Goal: Transaction & Acquisition: Purchase product/service

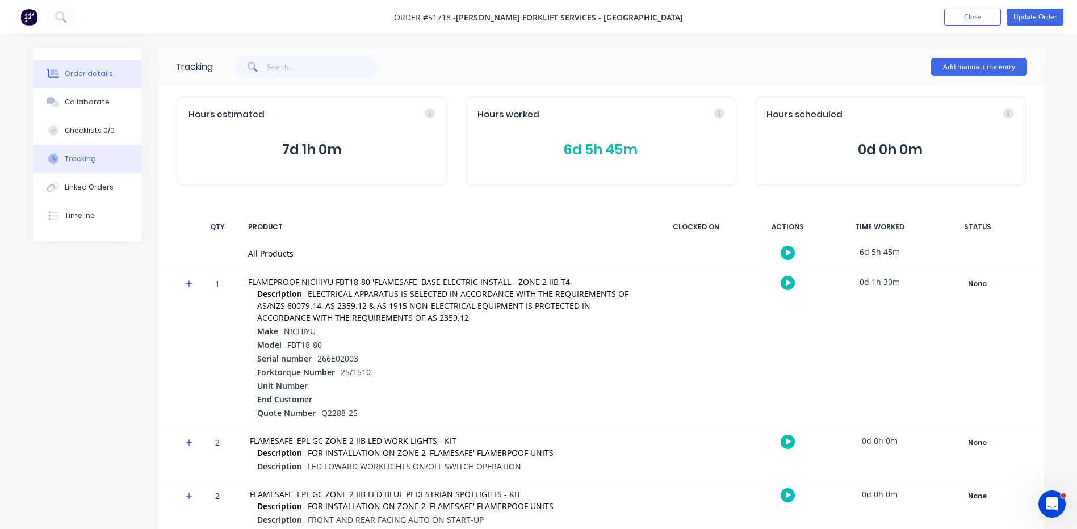
click at [91, 71] on div "Order details" at bounding box center [89, 74] width 48 height 10
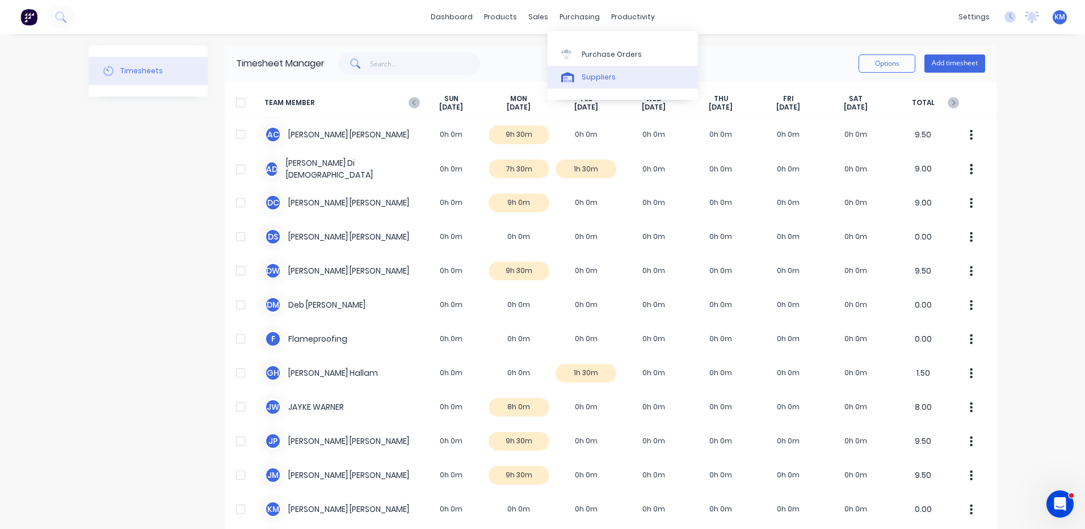
click at [584, 71] on link "Suppliers" at bounding box center [623, 77] width 150 height 23
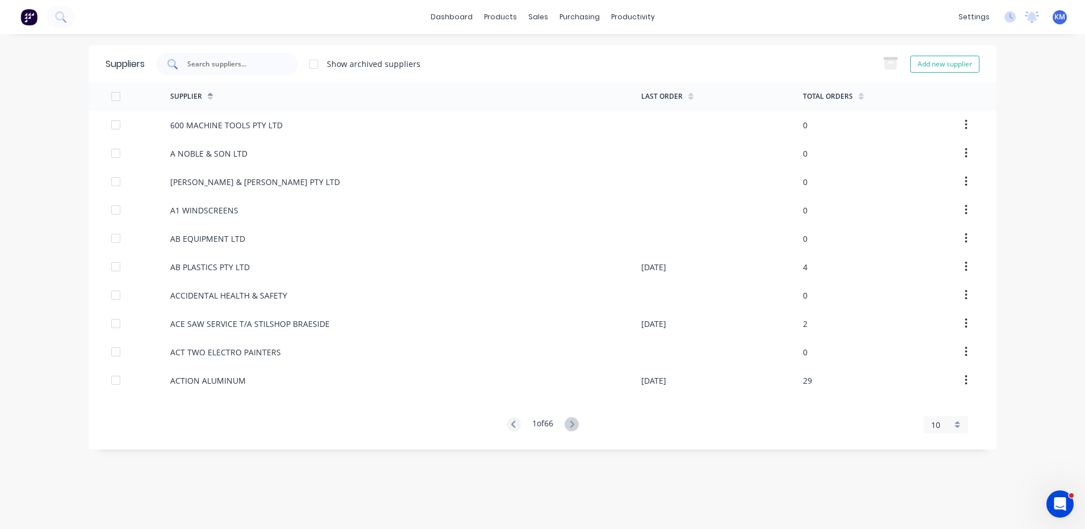
click at [190, 58] on input "text" at bounding box center [233, 63] width 94 height 11
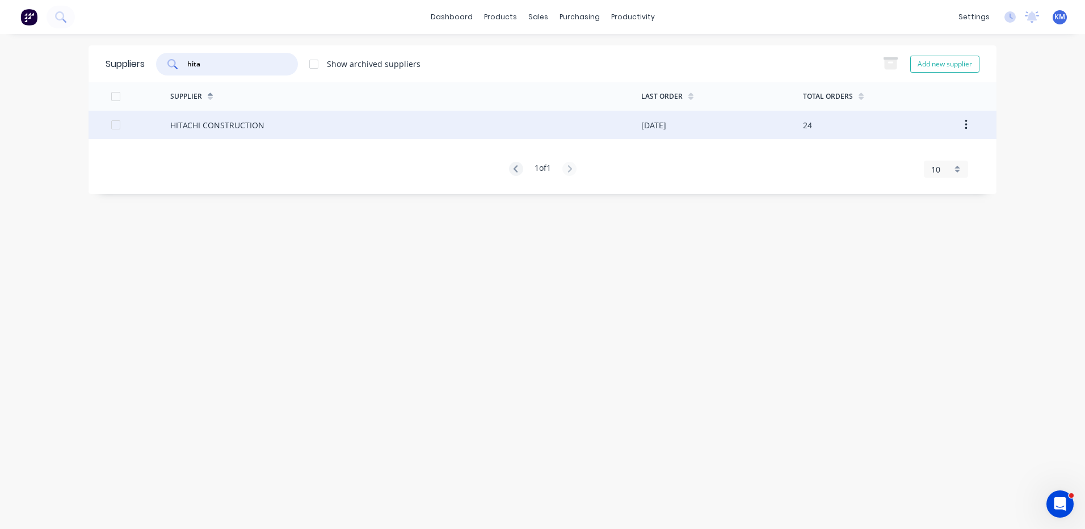
type input "hita"
click at [221, 126] on div "HITACHI CONSTRUCTION" at bounding box center [217, 125] width 94 height 12
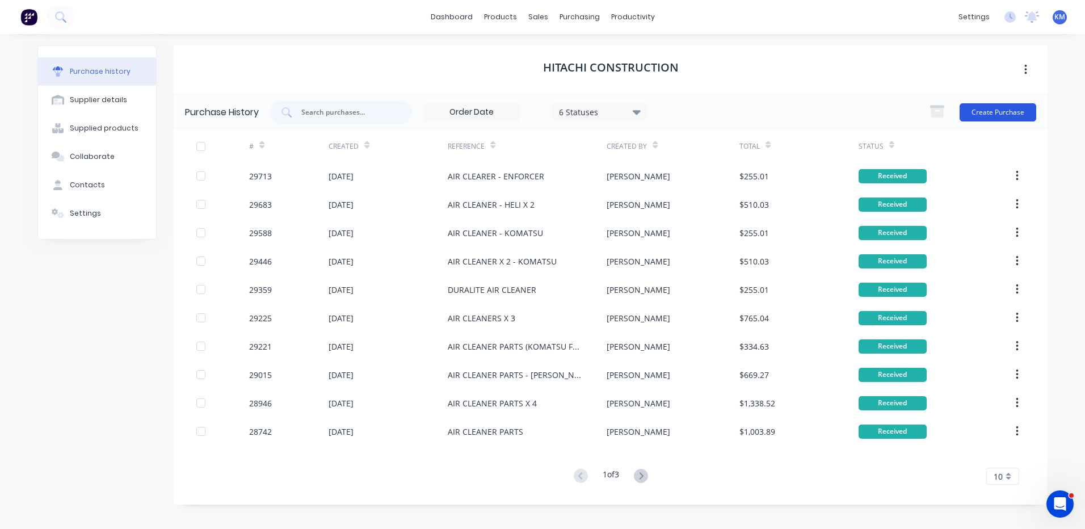
click at [973, 109] on button "Create Purchase" at bounding box center [998, 112] width 77 height 18
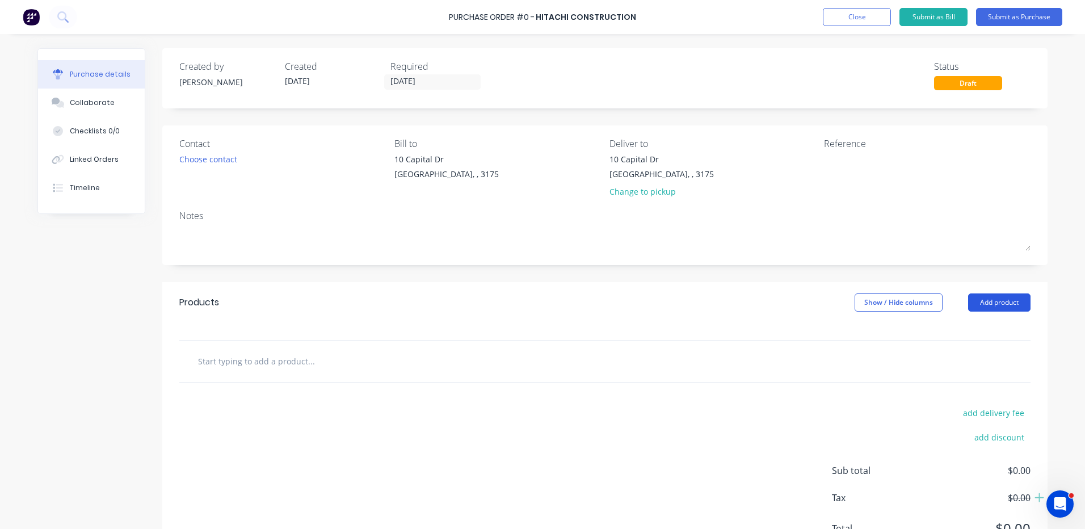
click at [989, 301] on button "Add product" at bounding box center [1000, 303] width 62 height 18
click at [971, 330] on div "Product catalogue" at bounding box center [976, 332] width 87 height 16
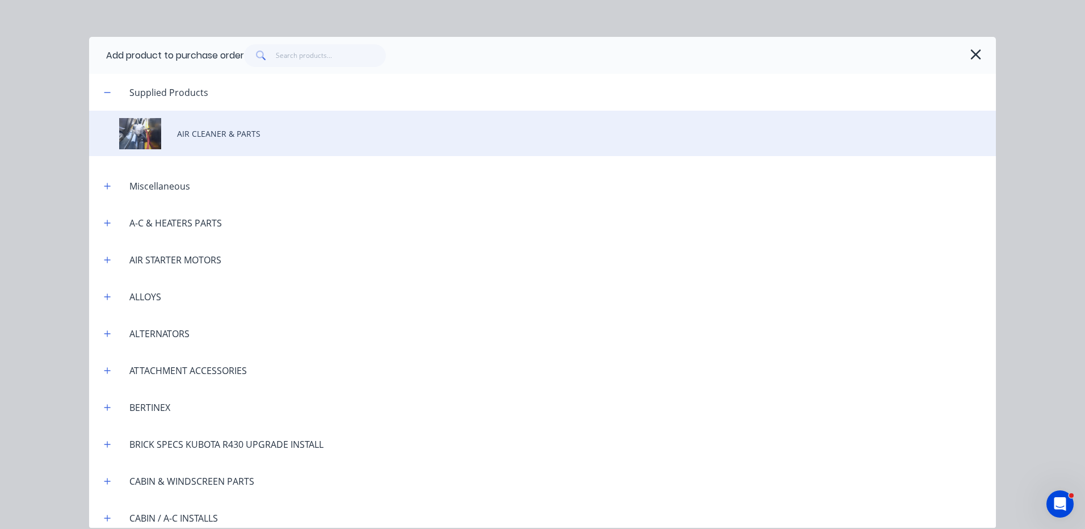
click at [282, 130] on div "AIR CLEANER & PARTS" at bounding box center [542, 133] width 907 height 45
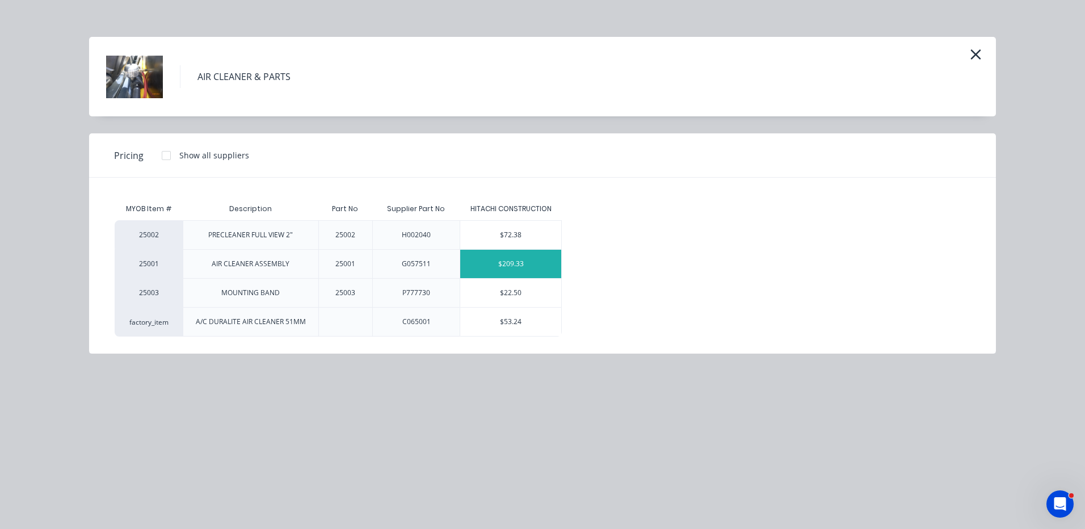
click at [527, 259] on div "$209.33" at bounding box center [510, 264] width 101 height 28
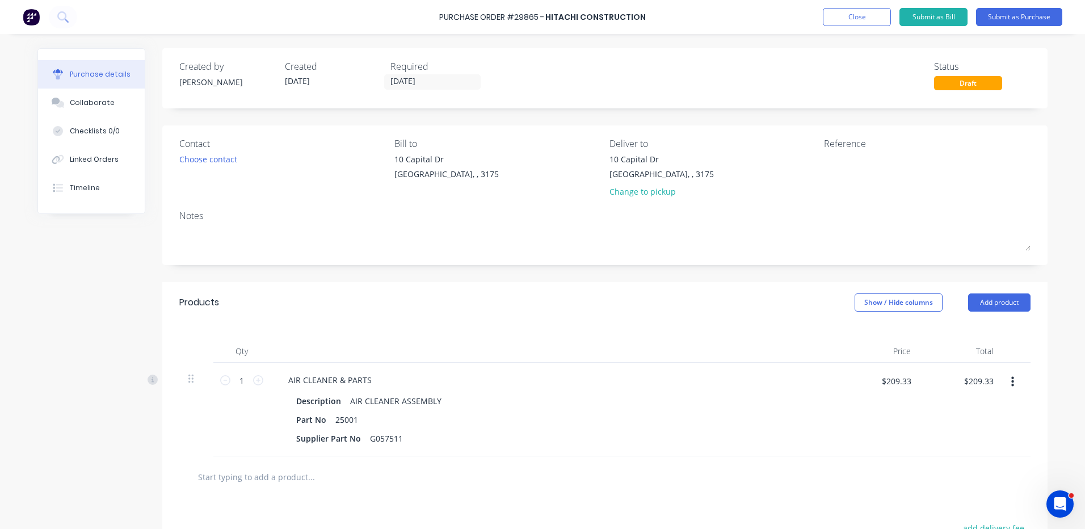
drag, startPoint x: 970, startPoint y: 302, endPoint x: 962, endPoint y: 314, distance: 14.3
click at [971, 301] on button "Add product" at bounding box center [1000, 303] width 62 height 18
click at [972, 301] on button "Add product" at bounding box center [1000, 303] width 62 height 18
click at [955, 329] on div "Qty Price Total 1 1 AIR CLEANER & PARTS Description AIR CLEANER ASSEMBLY Part N…" at bounding box center [605, 389] width 886 height 133
click at [980, 302] on button "Add product" at bounding box center [1000, 303] width 62 height 18
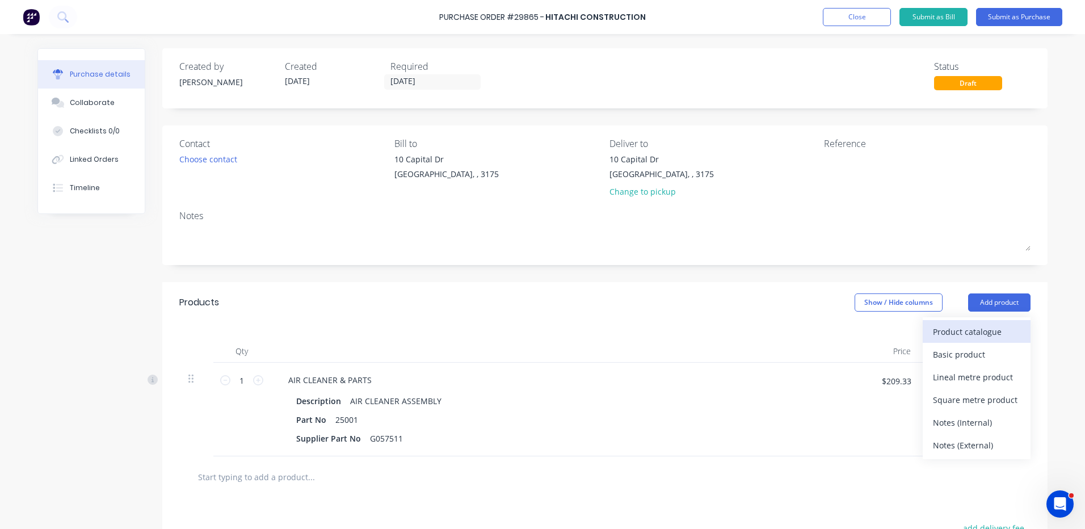
click at [975, 325] on div "Product catalogue" at bounding box center [976, 332] width 87 height 16
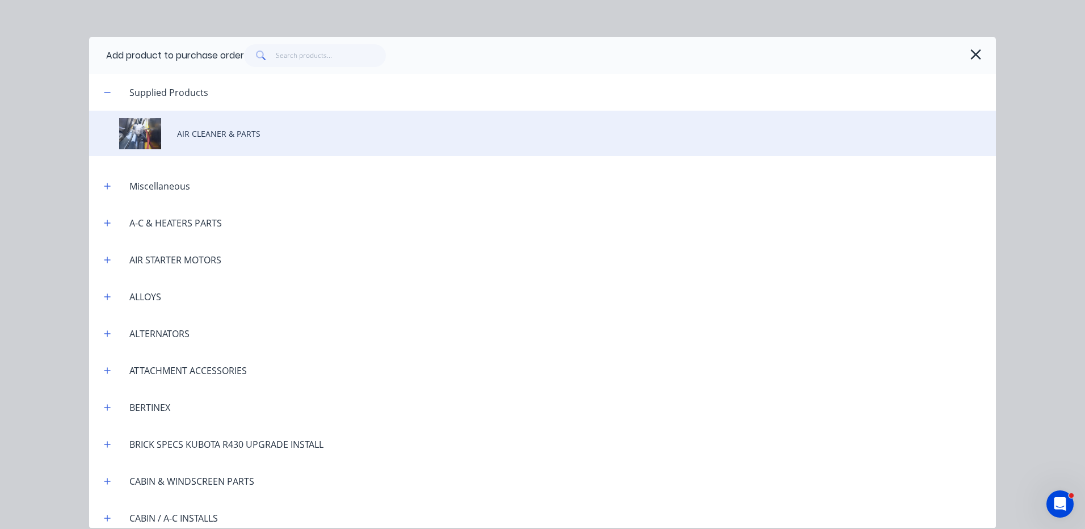
click at [256, 133] on div "AIR CLEANER & PARTS" at bounding box center [542, 133] width 907 height 45
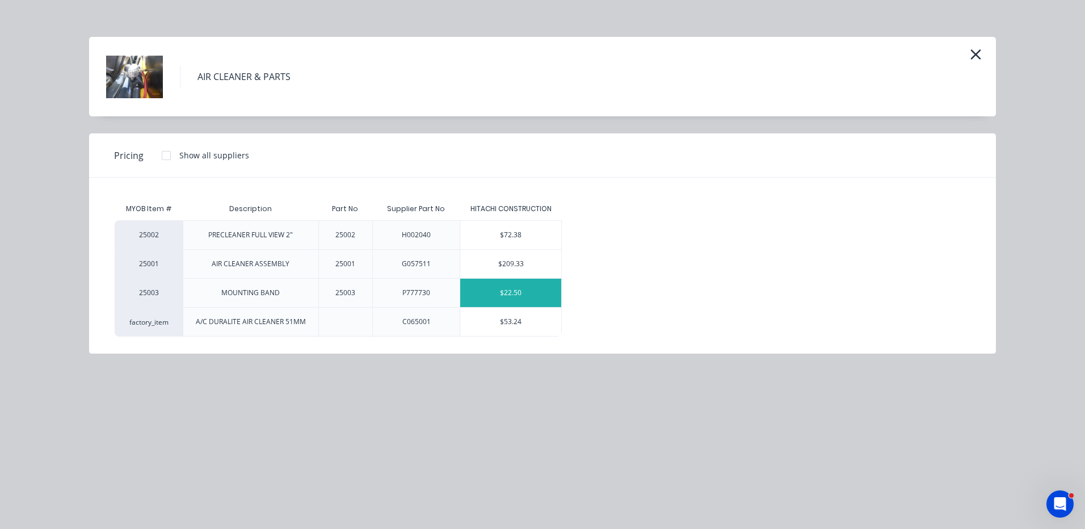
click at [498, 294] on div "$22.50" at bounding box center [510, 293] width 101 height 28
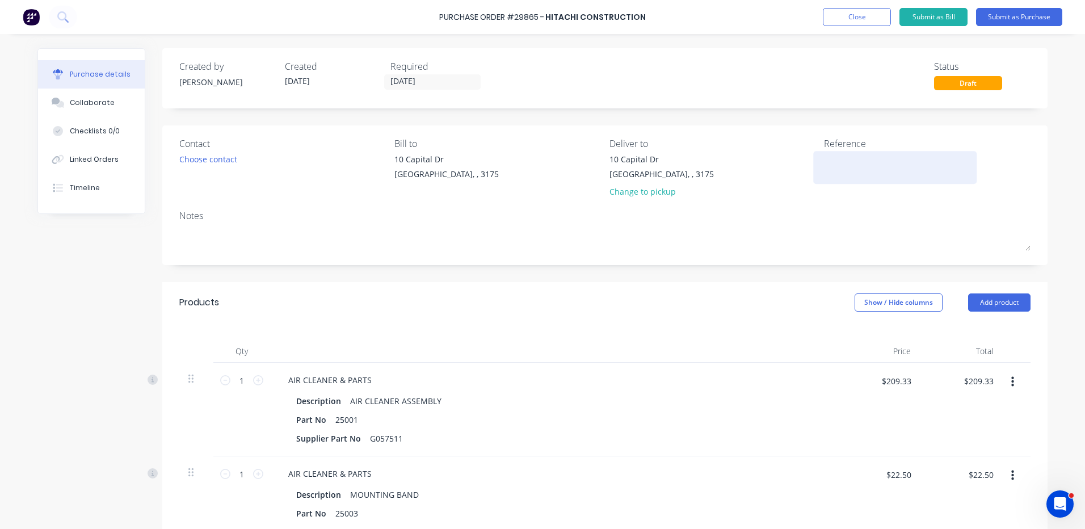
click at [875, 165] on textarea at bounding box center [895, 166] width 142 height 26
type textarea "a"
type textarea "AIR CLEANER -"
type textarea "x"
type textarea "AIR CLEANER - T"
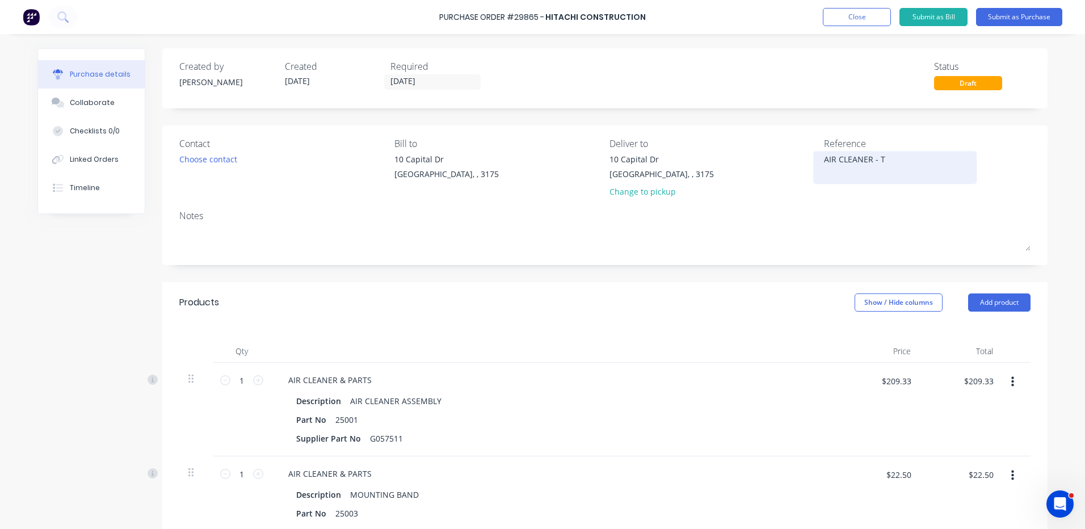
type textarea "x"
type textarea "AIR CLEANER - TO"
type textarea "x"
type textarea "AIR CLEANER - TOY"
type textarea "x"
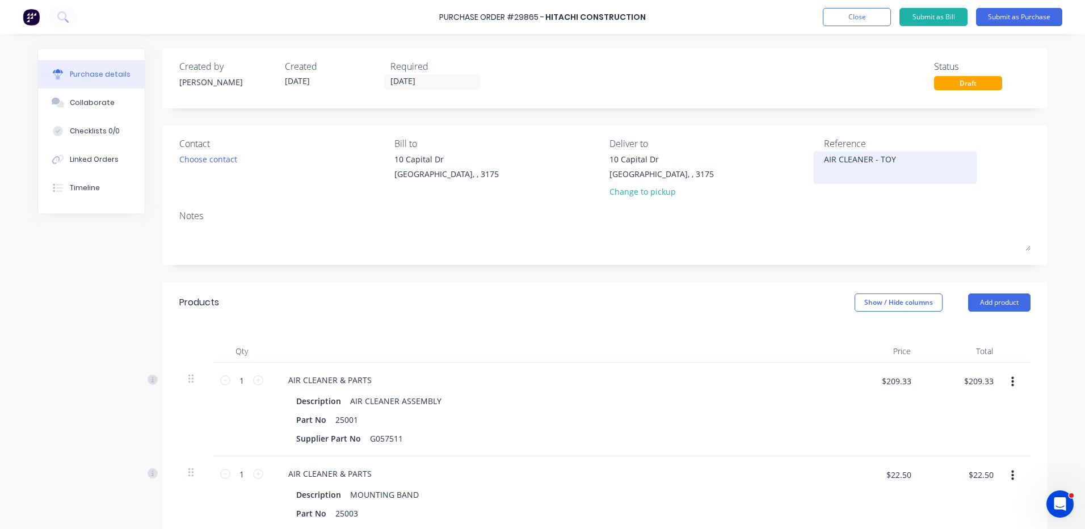
type textarea "AIR CLEANER - TOYO"
type textarea "x"
type textarea "AIR CLEANER - TOYOT"
type textarea "x"
type textarea "AIR CLEANER - TOYOTA"
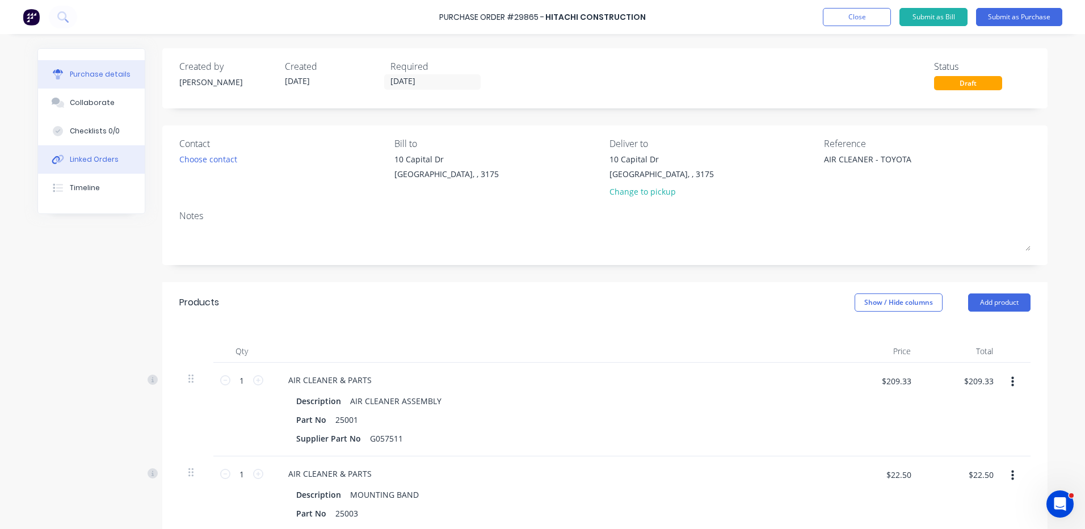
type textarea "x"
type textarea "AIR CLEANER - TOYOTA"
drag, startPoint x: 76, startPoint y: 153, endPoint x: 106, endPoint y: 155, distance: 29.6
click at [76, 153] on button "Linked Orders" at bounding box center [91, 159] width 107 height 28
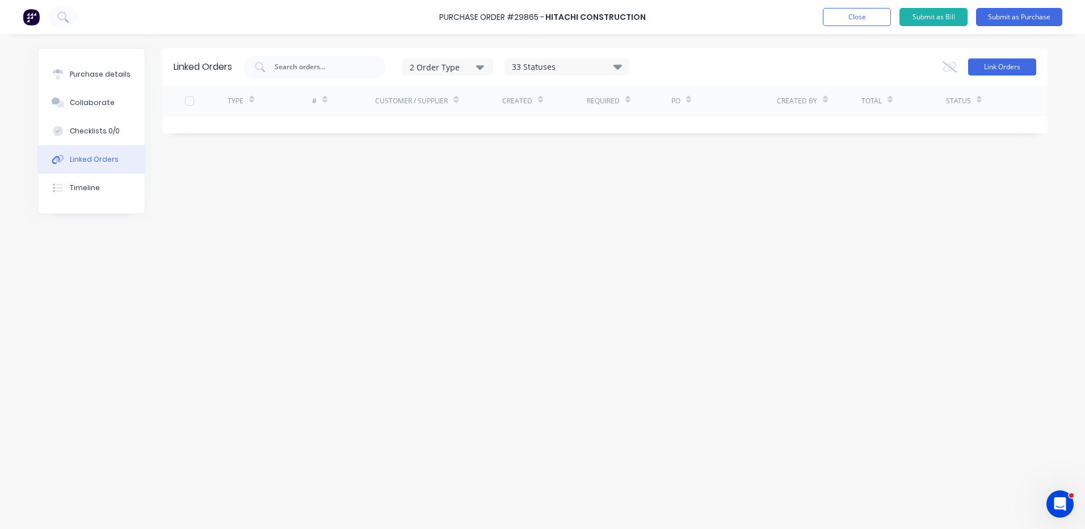
click at [983, 65] on button "Link Orders" at bounding box center [1003, 66] width 68 height 17
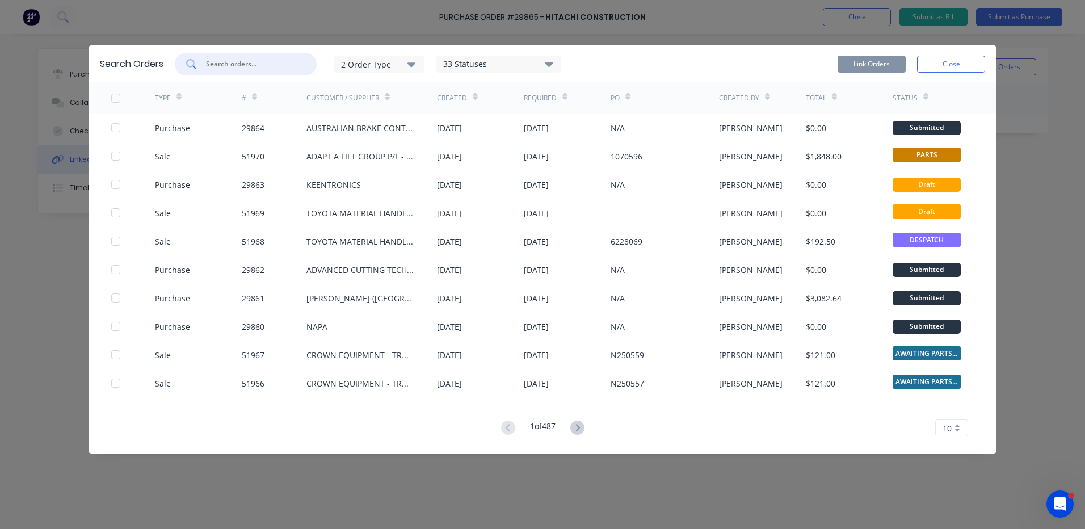
click at [289, 65] on input "text" at bounding box center [252, 63] width 94 height 11
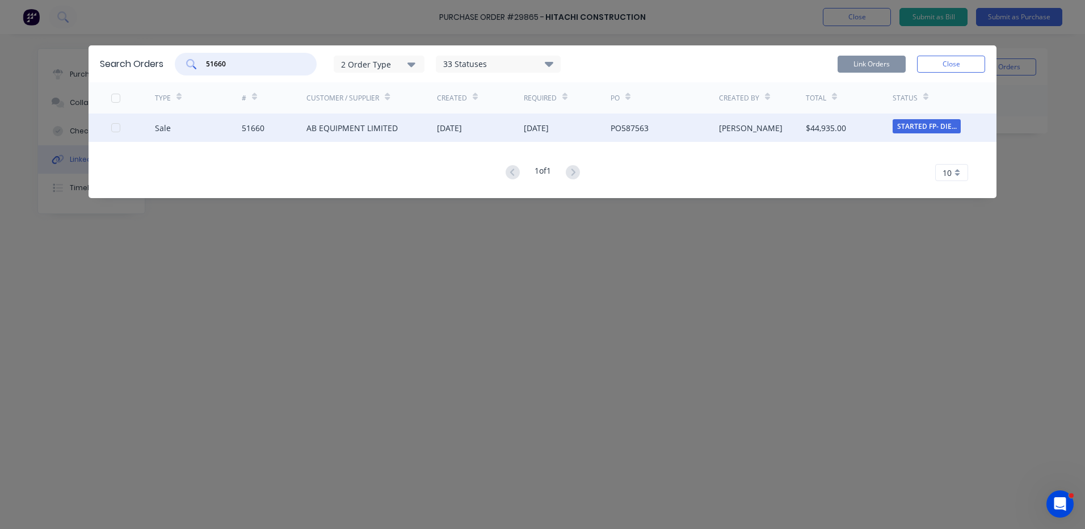
click at [116, 131] on div at bounding box center [115, 127] width 23 height 23
type input "51660"
click at [880, 79] on div "Search Orders 51660 2 Order Type 33 Statuses Sales Order Status All Archived Dr…" at bounding box center [543, 63] width 908 height 37
click at [883, 63] on button "Link Orders" at bounding box center [872, 64] width 68 height 17
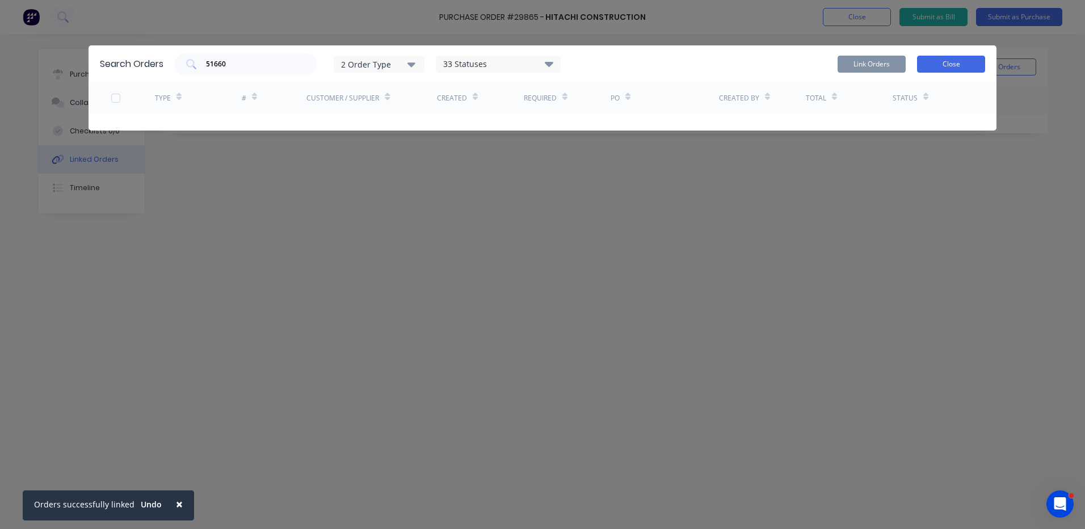
click at [959, 68] on button "Close" at bounding box center [951, 64] width 68 height 17
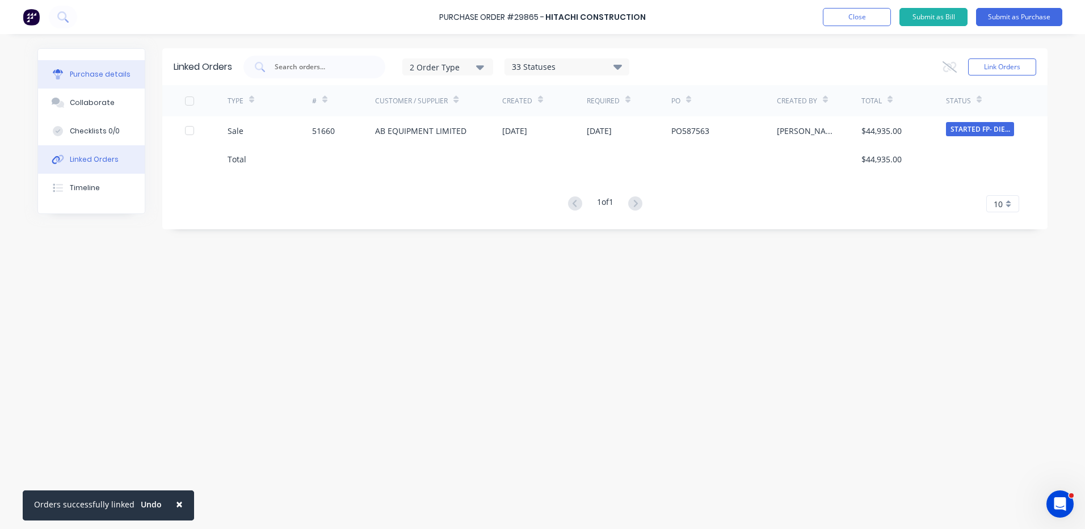
click at [113, 78] on div "Purchase details" at bounding box center [100, 74] width 61 height 10
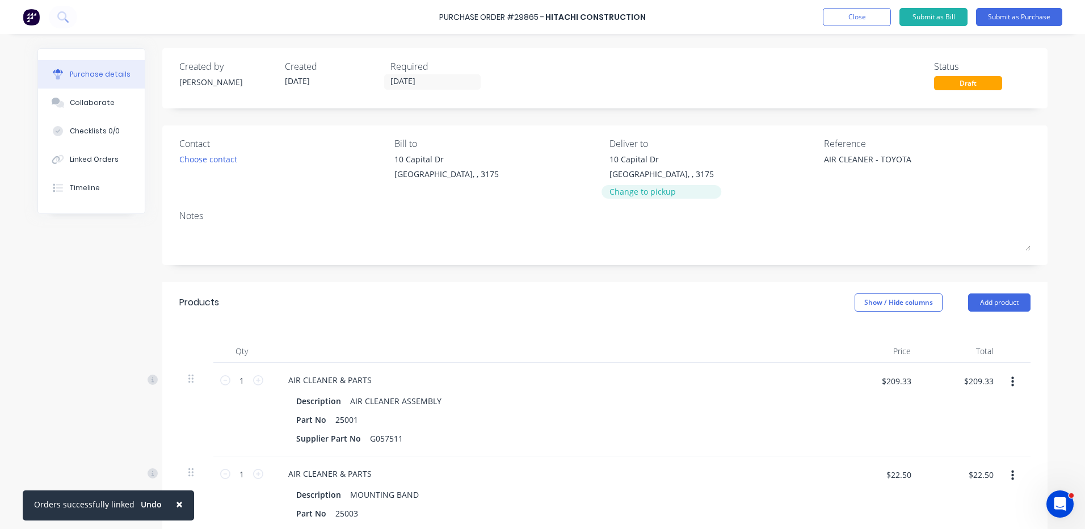
click at [658, 192] on div "Change to pickup" at bounding box center [662, 192] width 104 height 12
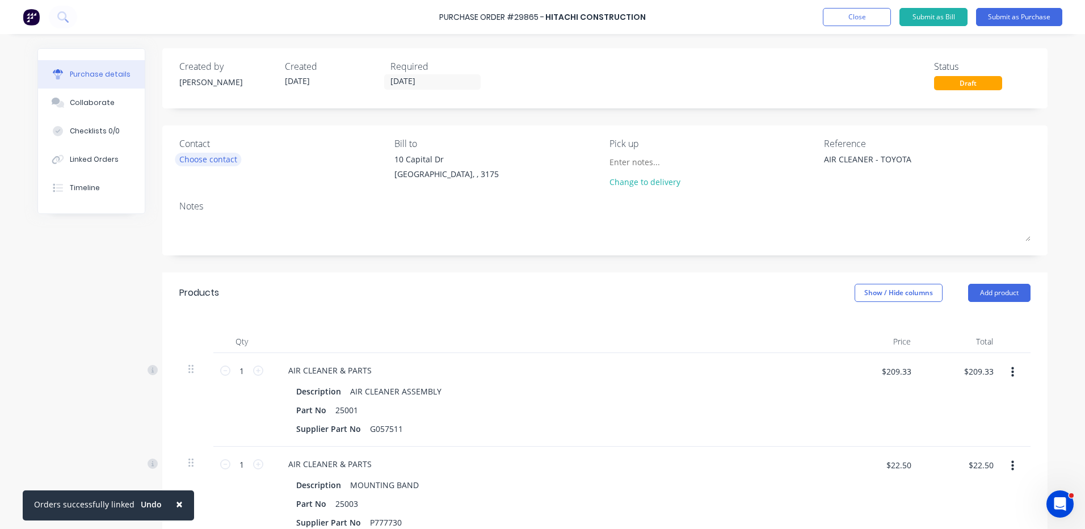
click at [236, 164] on div "Choose contact" at bounding box center [282, 159] width 207 height 12
click at [232, 162] on div "Choose contact" at bounding box center [208, 159] width 58 height 12
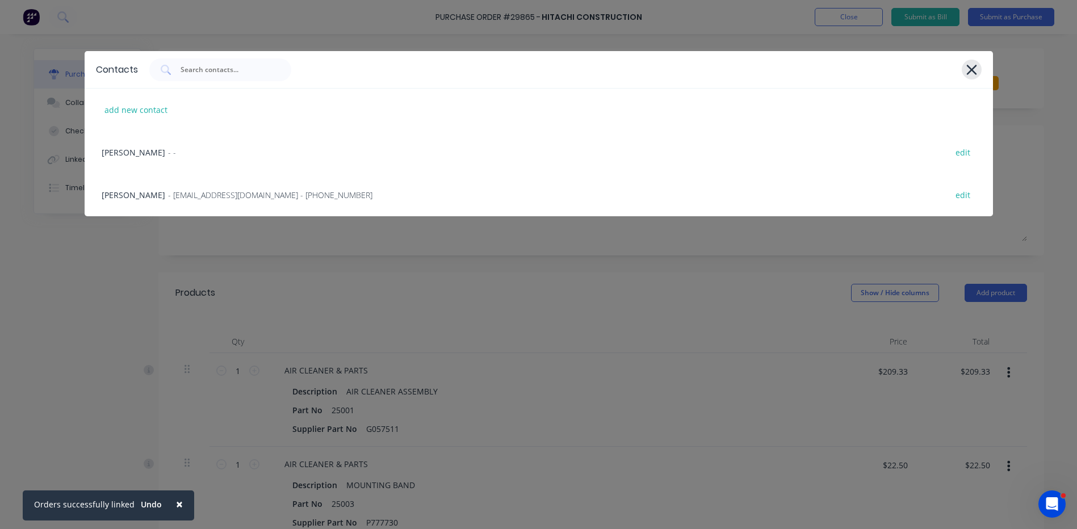
click at [963, 70] on div at bounding box center [972, 70] width 20 height 20
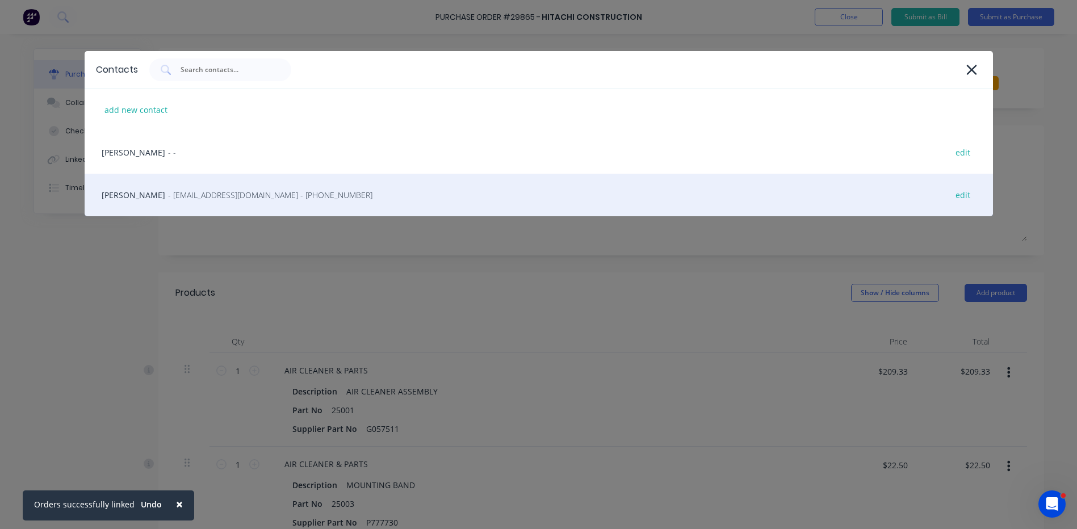
click at [590, 196] on div "[PERSON_NAME] - [EMAIL_ADDRESS][DOMAIN_NAME] - [PHONE_NUMBER] edit" at bounding box center [539, 195] width 908 height 43
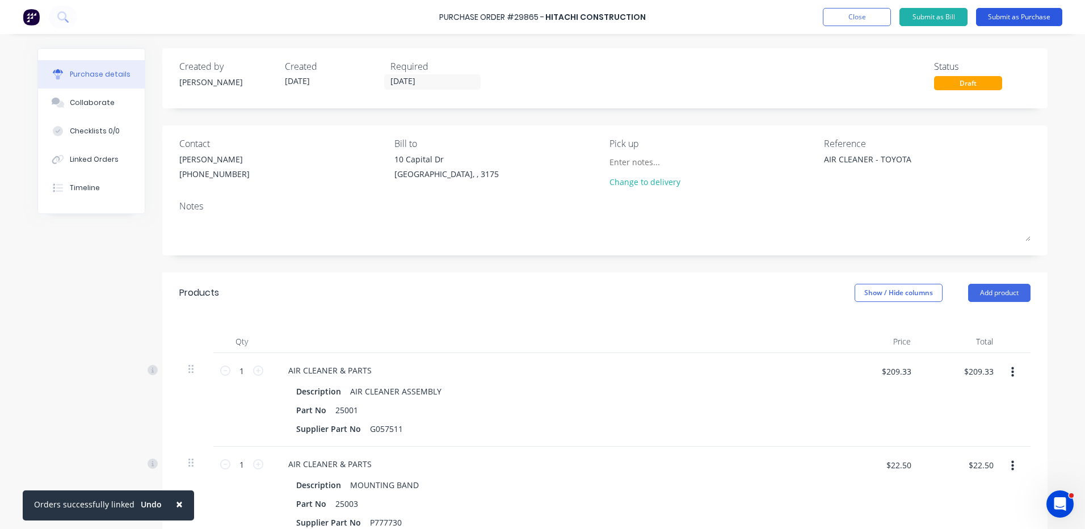
drag, startPoint x: 1019, startPoint y: 7, endPoint x: 1017, endPoint y: 19, distance: 12.0
click at [1017, 19] on div "Purchase Order #29865 - HITACHI CONSTRUCTION Add product Close Submit as Bill S…" at bounding box center [542, 17] width 1085 height 34
click at [1018, 28] on div "Purchase Order #29865 - HITACHI CONSTRUCTION Add product Close Submit as Bill S…" at bounding box center [542, 17] width 1085 height 34
click at [1020, 23] on button "Submit as Purchase" at bounding box center [1019, 17] width 86 height 18
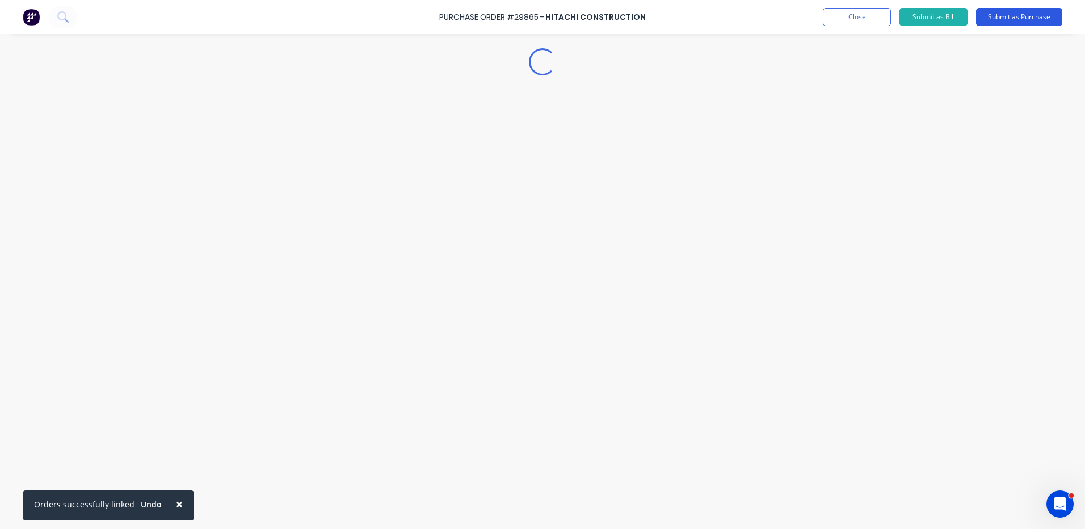
type textarea "x"
